Goal: Find specific page/section

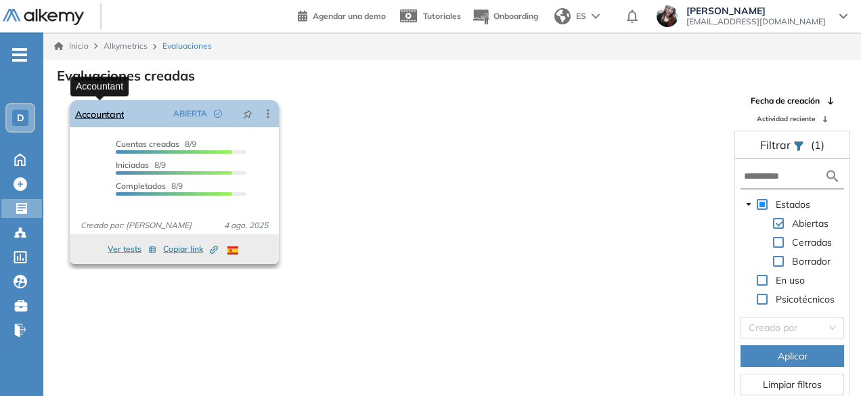
click at [118, 113] on link "Accountant" at bounding box center [99, 113] width 49 height 27
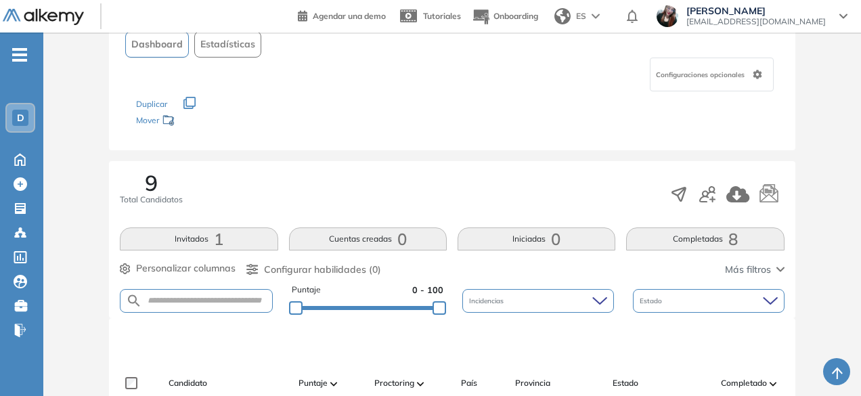
scroll to position [135, 0]
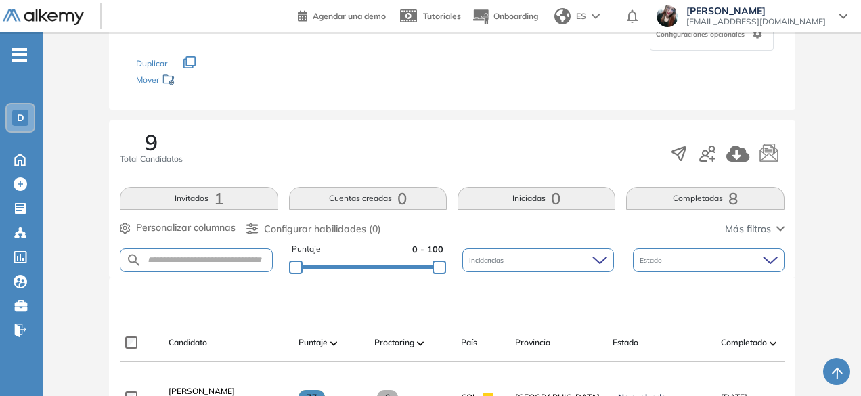
click at [178, 196] on button "Invitados 1" at bounding box center [199, 198] width 158 height 23
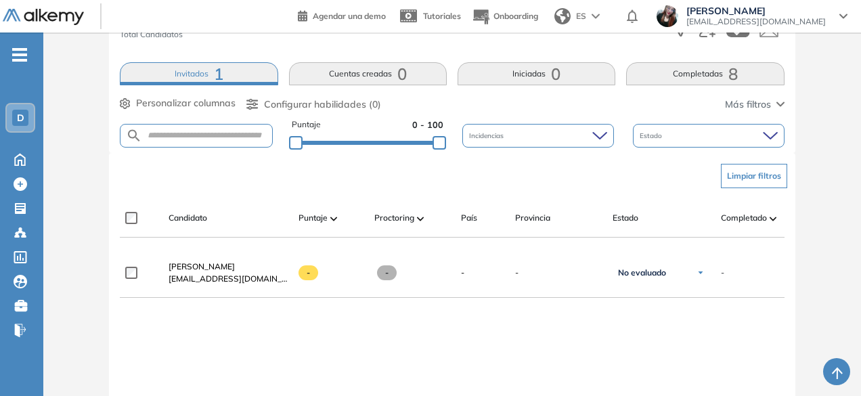
scroll to position [203, 0]
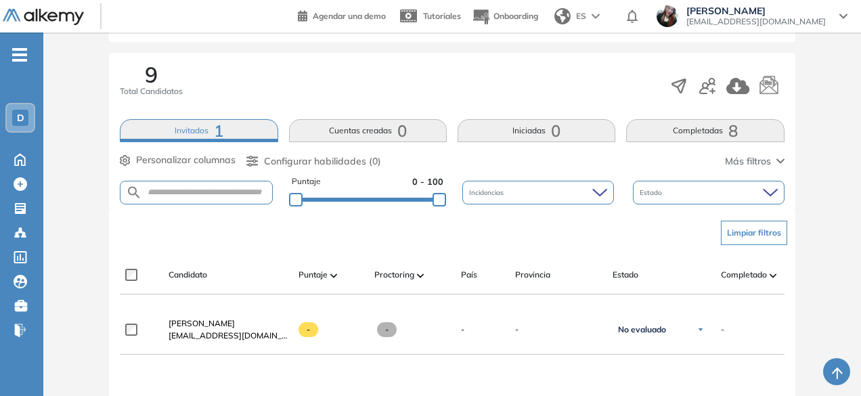
click at [661, 127] on button "Completadas 8" at bounding box center [705, 130] width 158 height 23
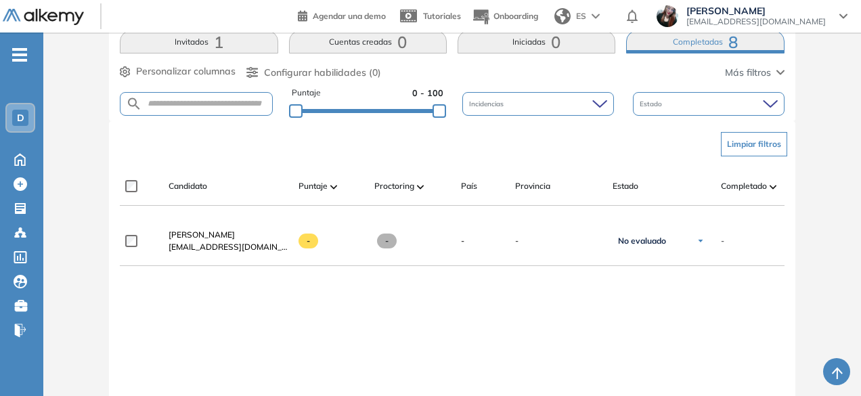
scroll to position [271, 0]
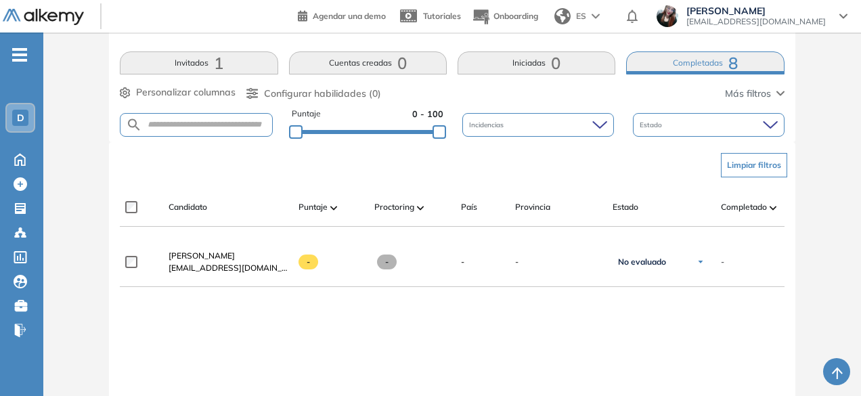
click at [703, 129] on div "Estado" at bounding box center [709, 125] width 152 height 24
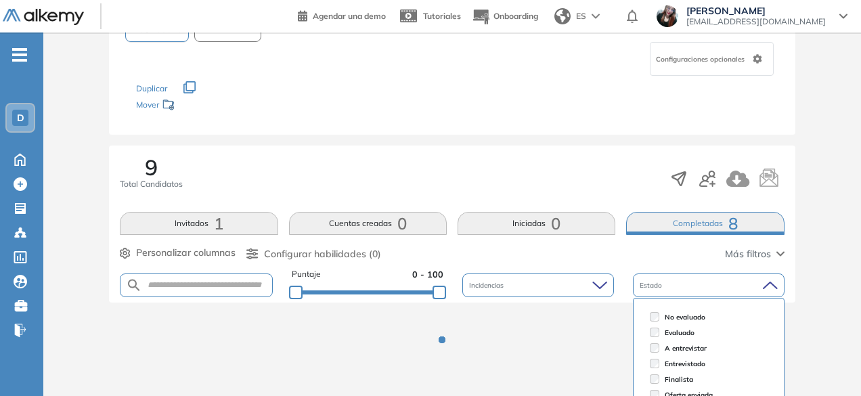
scroll to position [164, 0]
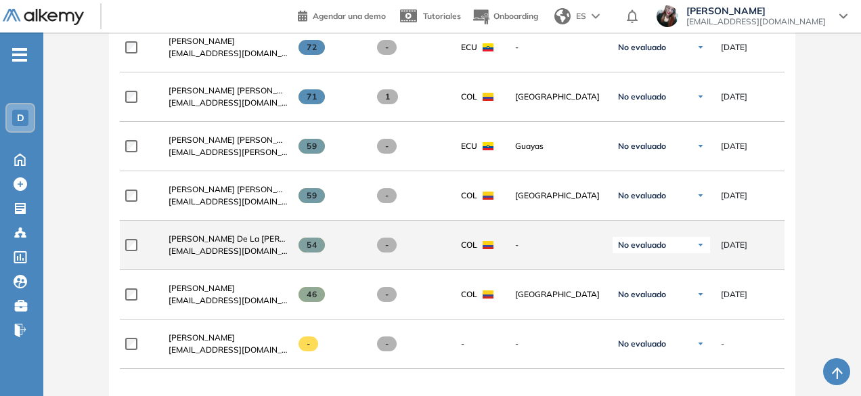
scroll to position [516, 0]
